Goal: Task Accomplishment & Management: Use online tool/utility

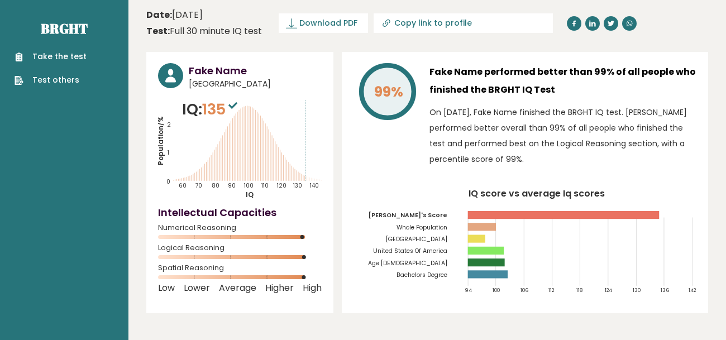
click at [70, 56] on link "Take the test" at bounding box center [51, 57] width 72 height 12
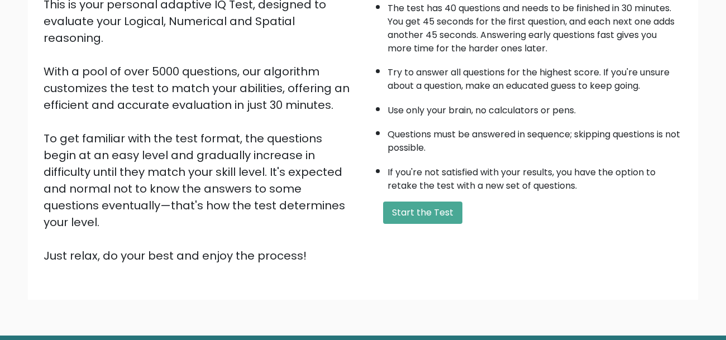
scroll to position [171, 0]
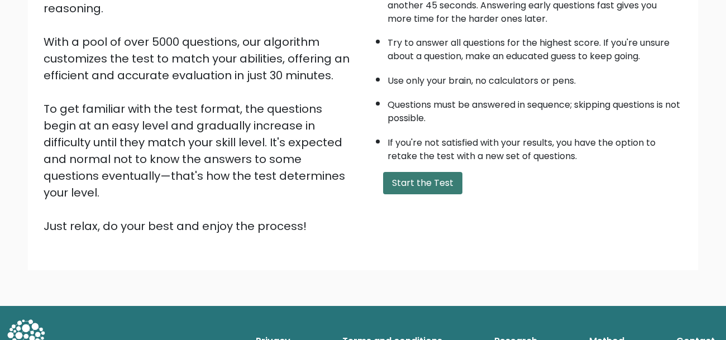
click at [431, 180] on button "Start the Test" at bounding box center [422, 183] width 79 height 22
